Goal: Obtain resource: Download file/media

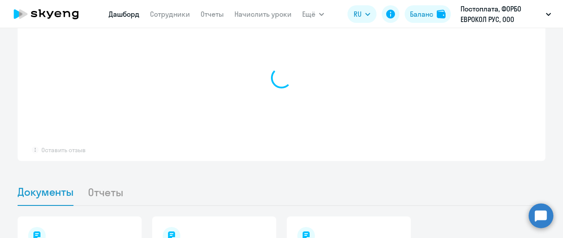
scroll to position [711, 0]
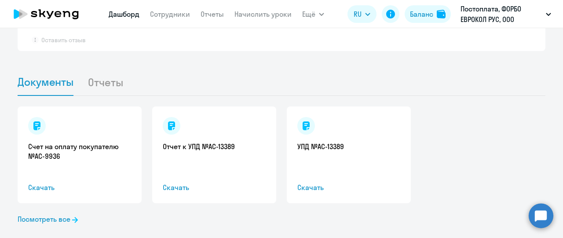
click at [184, 146] on div "Отчет к УПД №AC-13389 Скачать" at bounding box center [214, 154] width 124 height 97
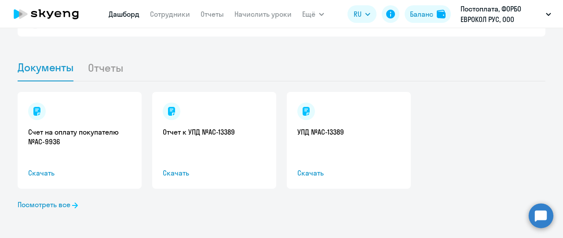
select select "30"
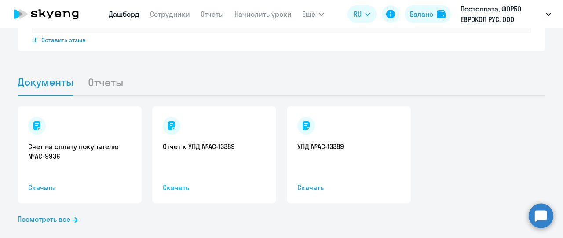
click at [171, 182] on span "Скачать" at bounding box center [214, 187] width 103 height 11
click at [76, 142] on link "Счет на оплату покупателю №AC-9936" at bounding box center [79, 151] width 103 height 19
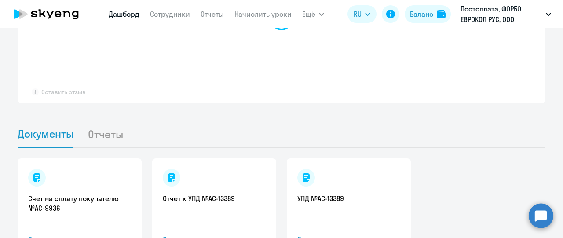
scroll to position [711, 0]
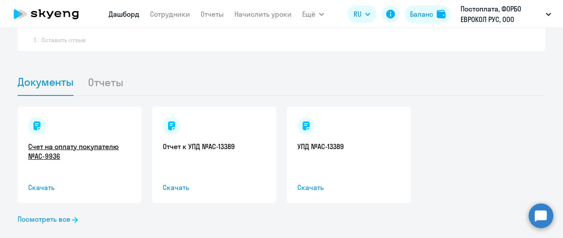
click at [117, 142] on link "Счет на оплату покупателю №AC-9936" at bounding box center [79, 151] width 103 height 19
select select "30"
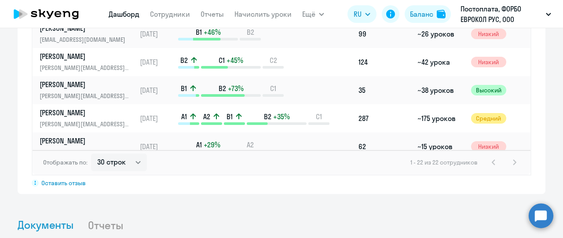
scroll to position [854, 0]
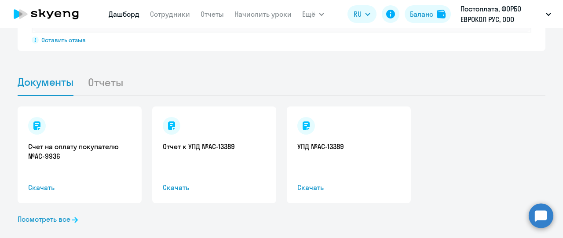
drag, startPoint x: 66, startPoint y: 210, endPoint x: 91, endPoint y: 216, distance: 25.7
click at [66, 210] on div "Счет на оплату покупателю №AC-9936 Скачать Отчет к УПД №AC-13389 Скачать УПД №A…" at bounding box center [282, 174] width 528 height 157
